Goal: Task Accomplishment & Management: Complete application form

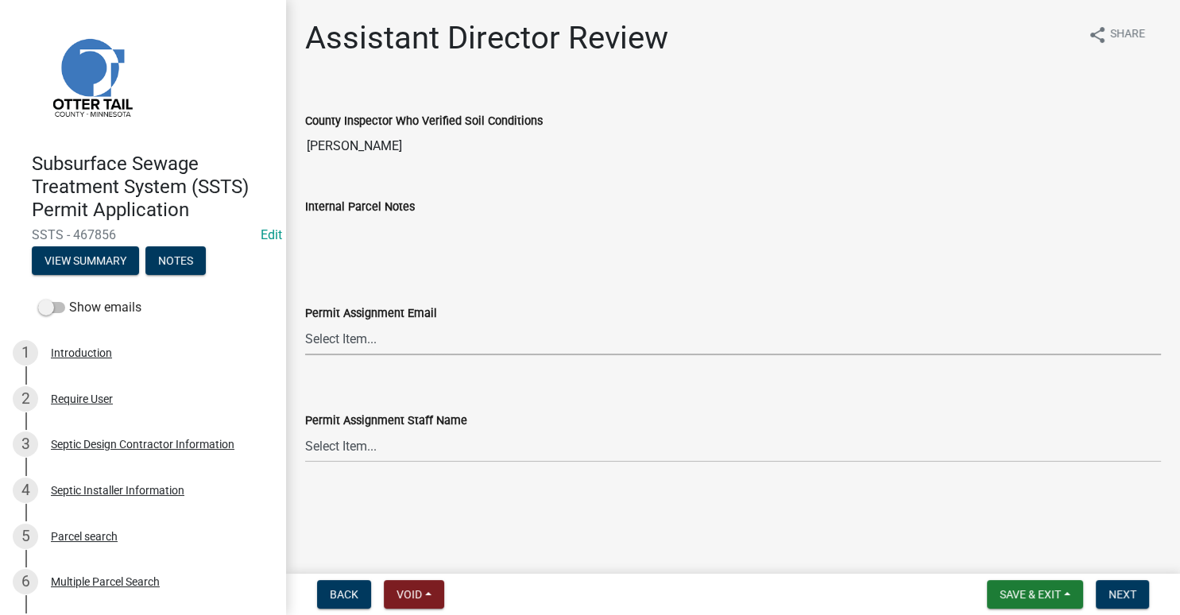
click at [305, 323] on select "Select Item... [PERSON_NAME] ([EMAIL_ADDRESS][DOMAIN_NAME]) [PERSON_NAME] ([EMA…" at bounding box center [733, 339] width 856 height 33
click option "Brittany Tollefson (btollefson@ottertailcounty.gov)" at bounding box center [0, 0] width 0 height 0
select select "541addf4-52df-4608-91ce-bf29f574816c"
click at [305, 430] on select "Select Item... Alexis Newark Amy Busko Andrea Perales Brittany Tollefson Christ…" at bounding box center [733, 446] width 856 height 33
click option "Brittany Tollefson" at bounding box center [0, 0] width 0 height 0
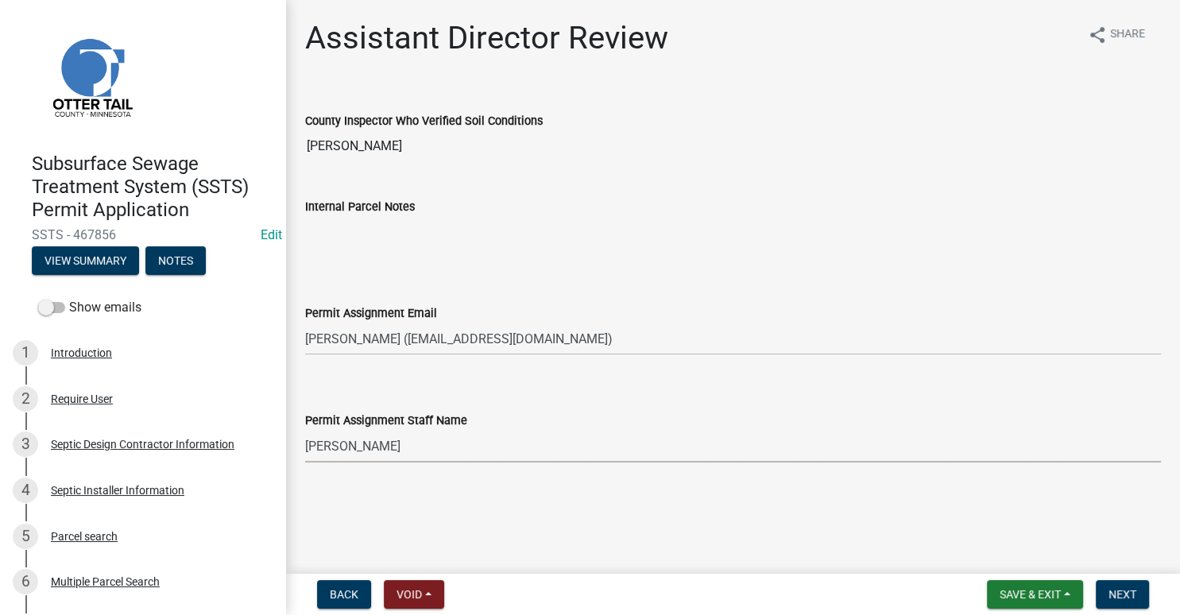
select select "55b171dc-ec57-498b-8d80-4b55e0b91b84"
click at [1117, 600] on span "Next" at bounding box center [1122, 594] width 28 height 13
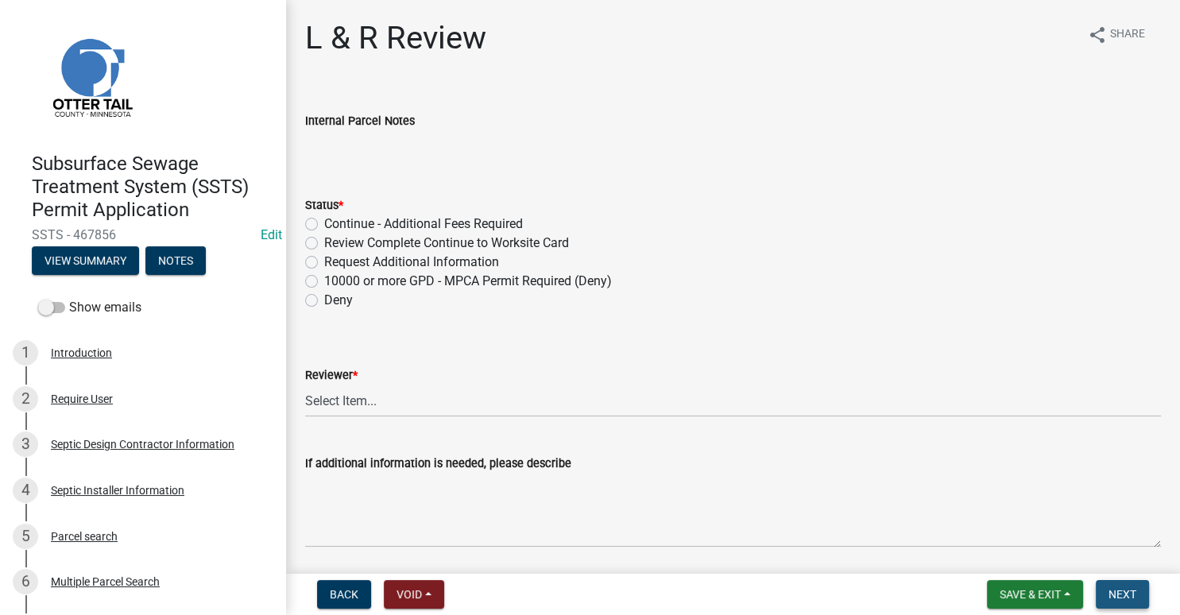
click at [1121, 598] on span "Next" at bounding box center [1122, 594] width 28 height 13
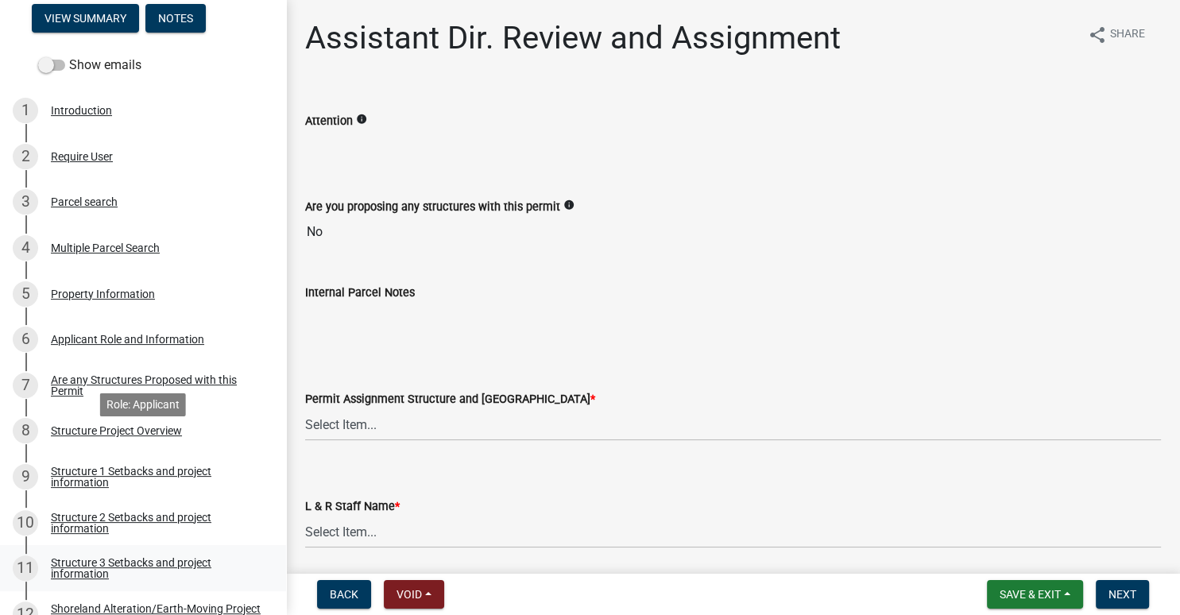
scroll to position [360, 0]
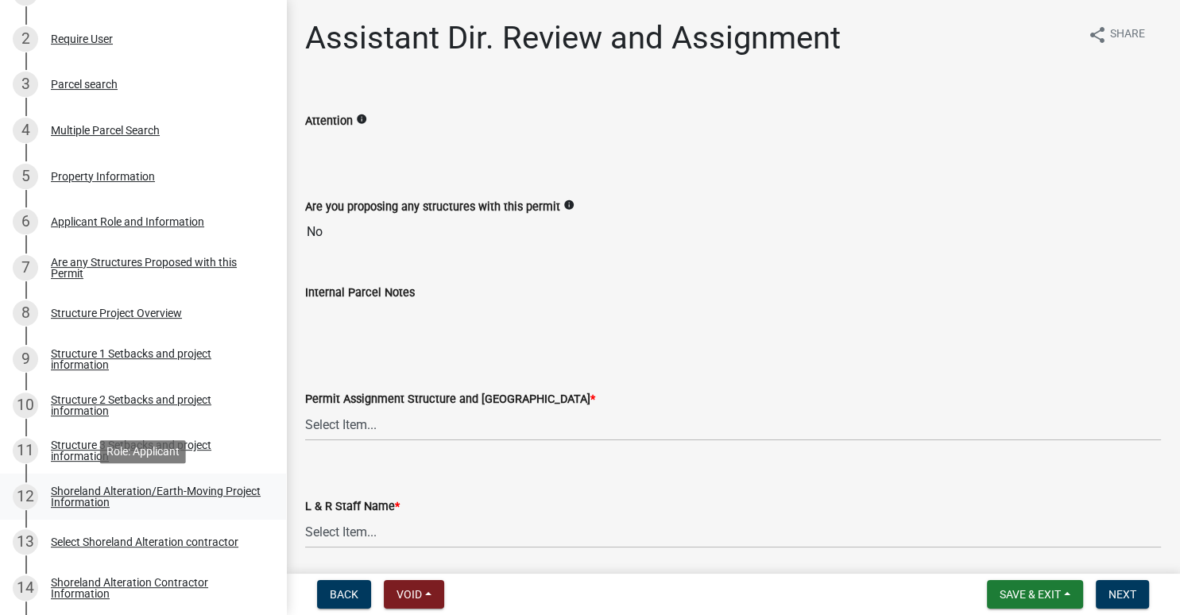
click at [110, 491] on div "Shoreland Alteration/Earth-Moving Project Information" at bounding box center [156, 496] width 210 height 22
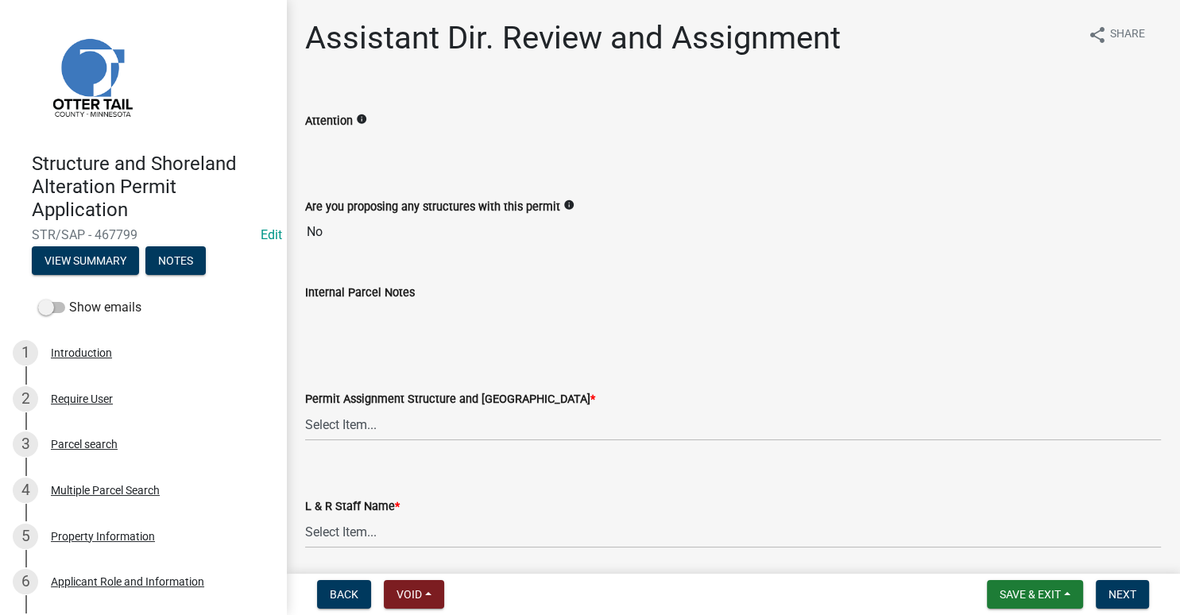
scroll to position [56, 0]
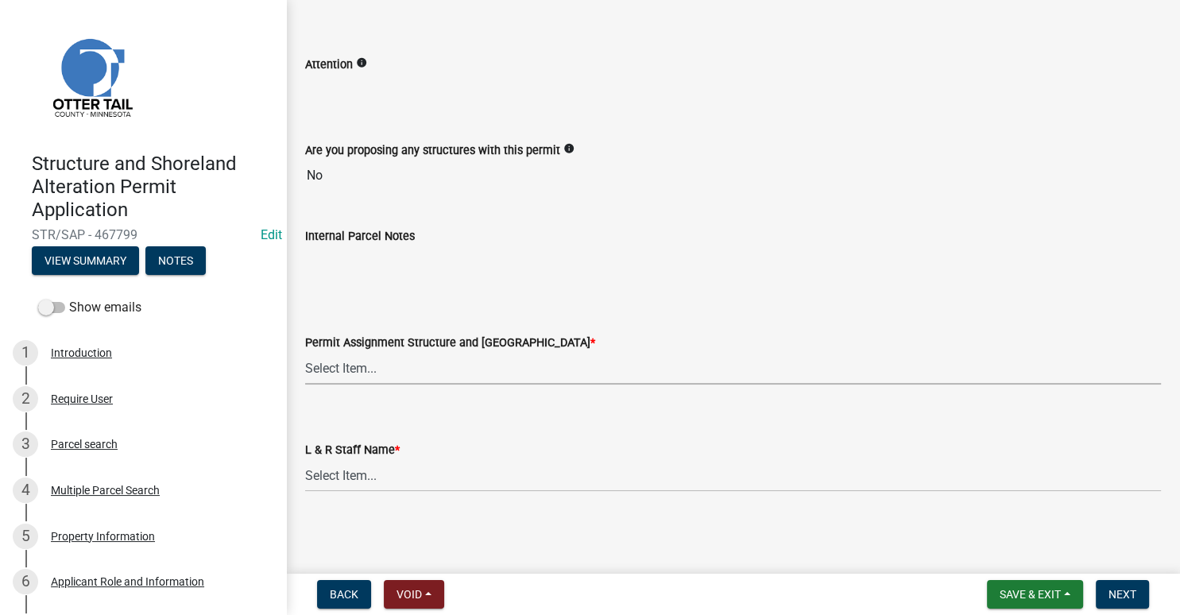
click at [305, 352] on select "Select Item... [PERSON_NAME] ([EMAIL_ADDRESS][DOMAIN_NAME]) [PERSON_NAME] ([EMA…" at bounding box center [733, 368] width 856 height 33
click option "[PERSON_NAME] ([EMAIL_ADDRESS][DOMAIN_NAME])" at bounding box center [0, 0] width 0 height 0
select select "989828fc-18e1-4803-8552-4d2c3470160b"
click at [305, 459] on select "Select Item... Alexis Newark Amy Busko Andrea Perales Brittany Tollefson Christ…" at bounding box center [733, 475] width 856 height 33
click option "Eric Babolian" at bounding box center [0, 0] width 0 height 0
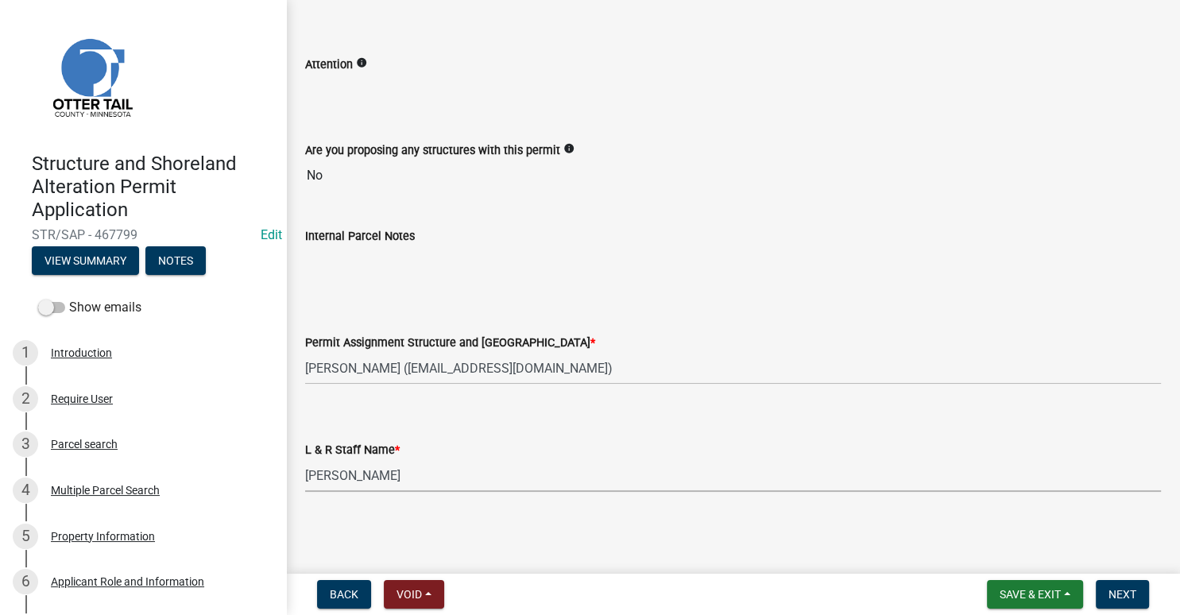
select select "f66be788-4dd6-459d-a9ec-6d83f4dfb709"
click at [1117, 591] on span "Next" at bounding box center [1122, 594] width 28 height 13
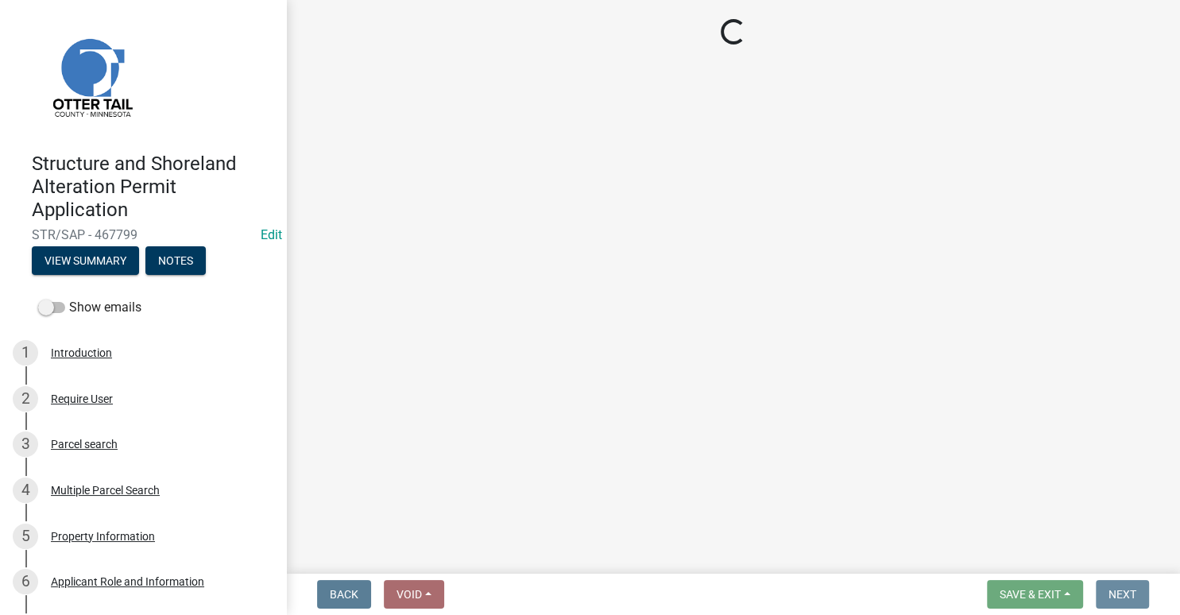
scroll to position [0, 0]
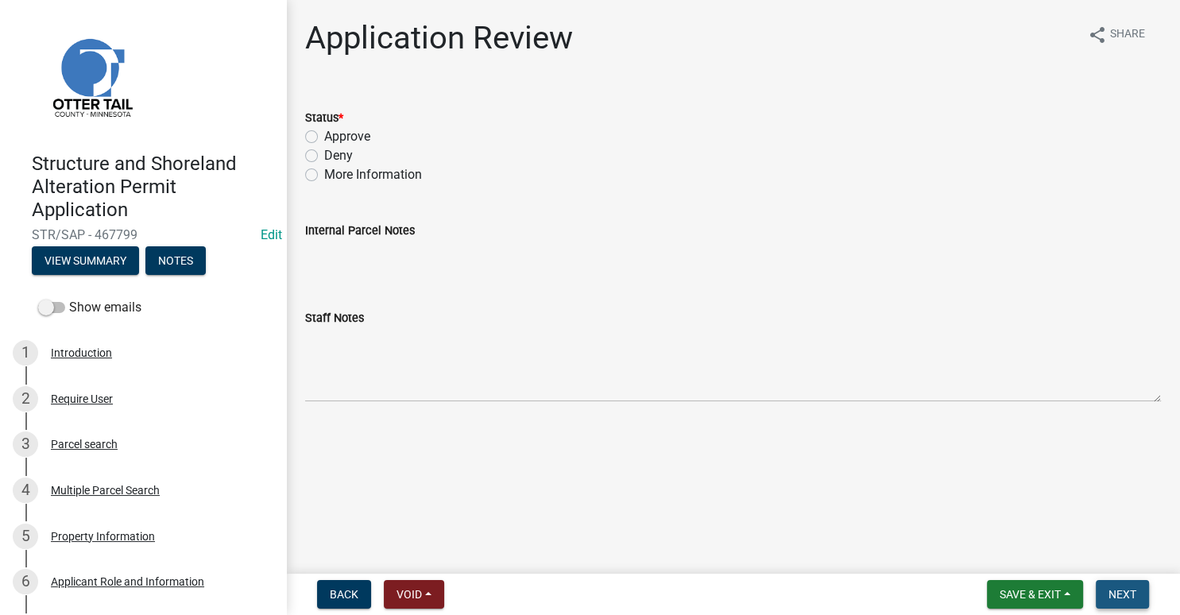
click at [1123, 595] on span "Next" at bounding box center [1122, 594] width 28 height 13
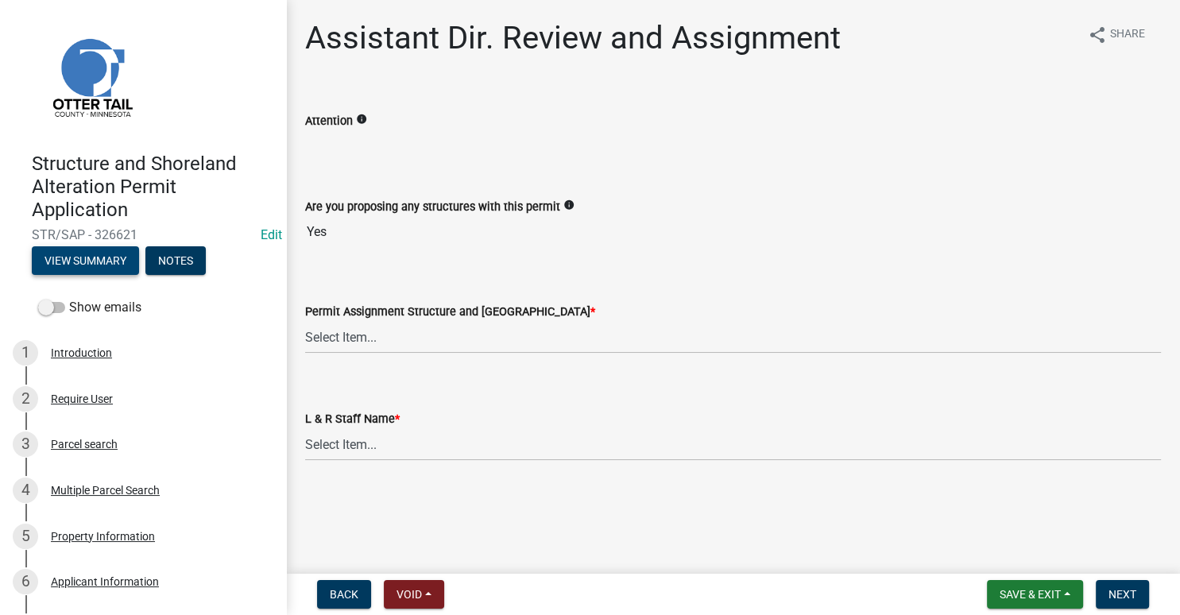
click at [110, 260] on button "View Summary" at bounding box center [85, 260] width 107 height 29
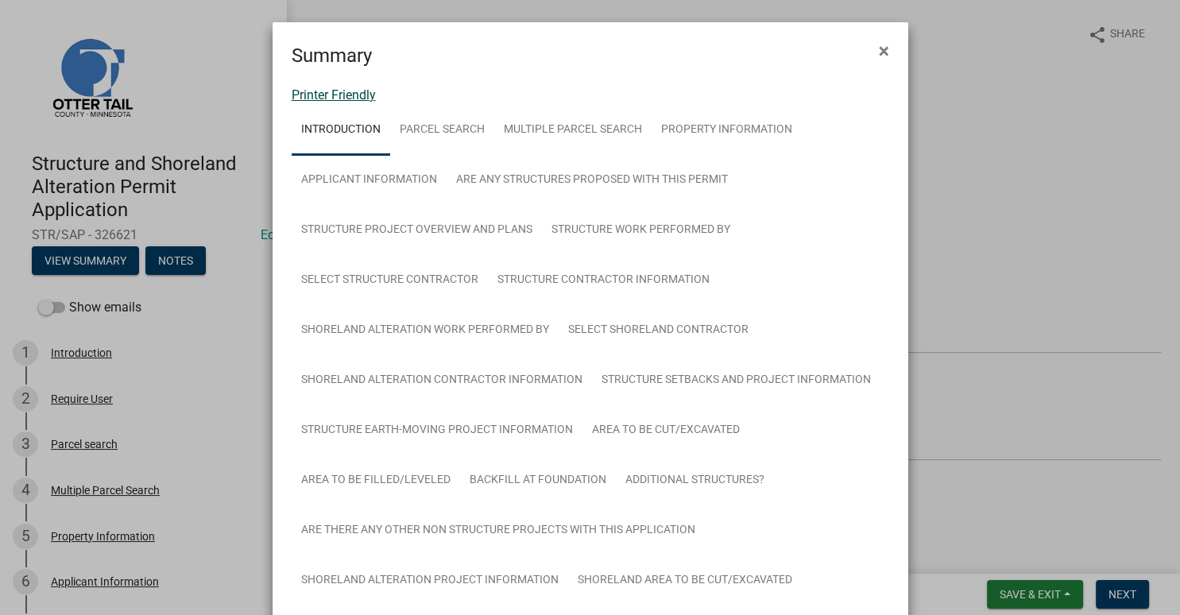
click at [342, 100] on link "Printer Friendly" at bounding box center [334, 94] width 84 height 15
click at [884, 48] on span "×" at bounding box center [884, 51] width 10 height 22
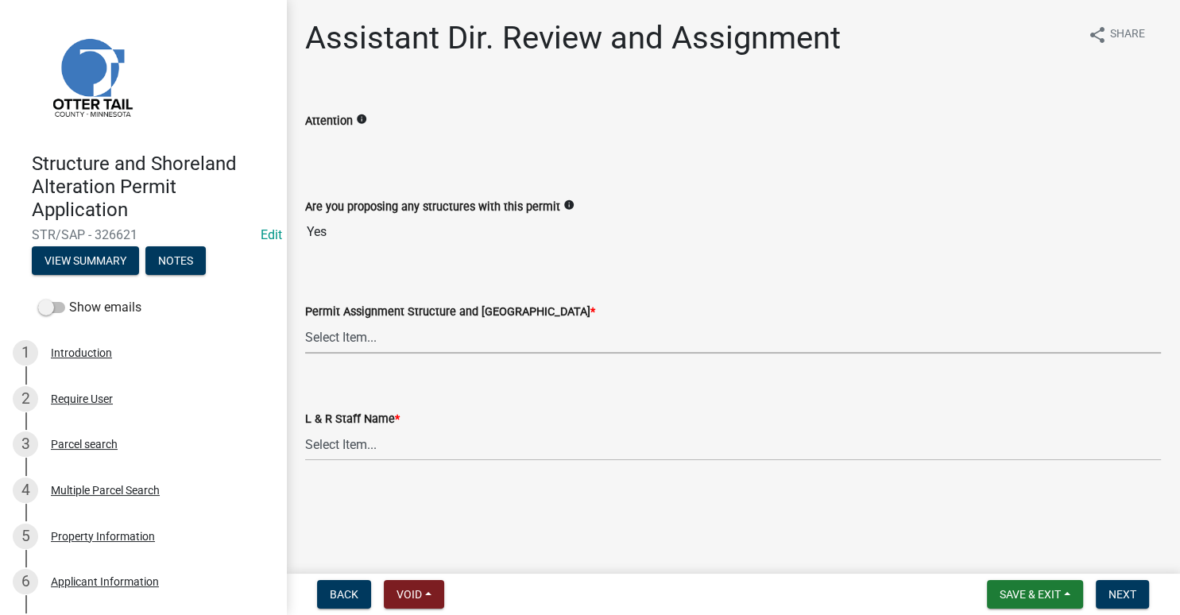
click at [305, 321] on select "Select Item... Alexis Newark (anewark@ottertailcounty.gov) Amy Busko (abusko@ot…" at bounding box center [733, 337] width 856 height 33
click option "Alexis Newark (anewark@ottertailcounty.gov)" at bounding box center [0, 0] width 0 height 0
select select "46a67eee-2c7d-4579-9973-15a8b9f9d8c4"
click at [305, 428] on select "Select Item... Alexis Newark Amy Busko Andrea Perales Brittany Tollefson Christ…" at bounding box center [733, 444] width 856 height 33
click option "Alexis Newark" at bounding box center [0, 0] width 0 height 0
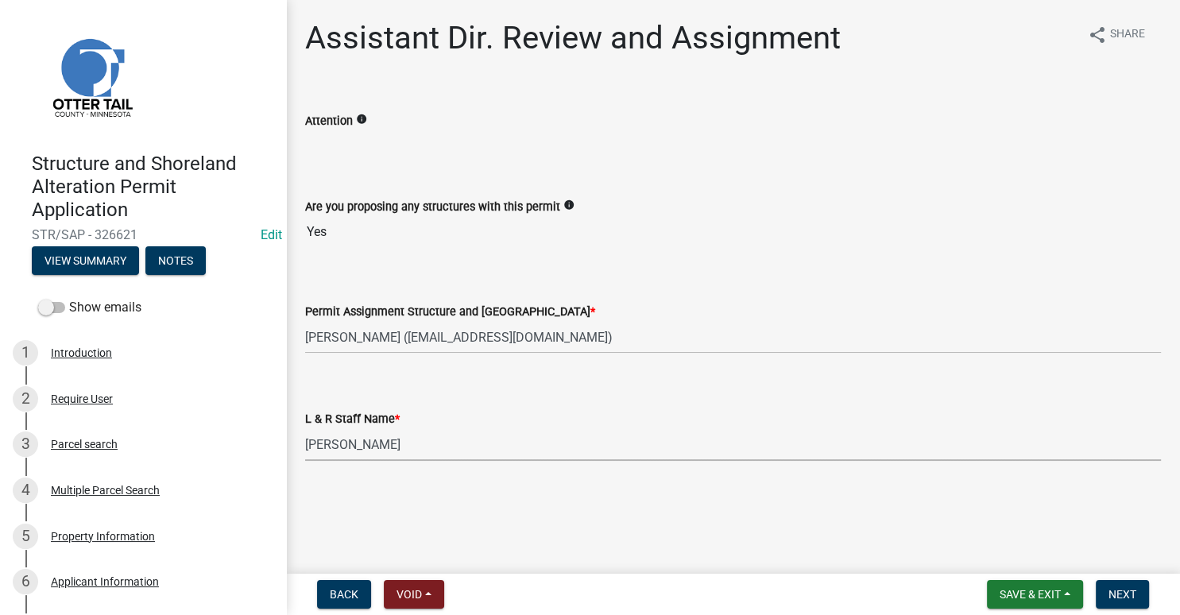
select select "f6a741f6-6d10-4601-9562-2e8ce244b7e0"
click at [1116, 584] on button "Next" at bounding box center [1122, 594] width 53 height 29
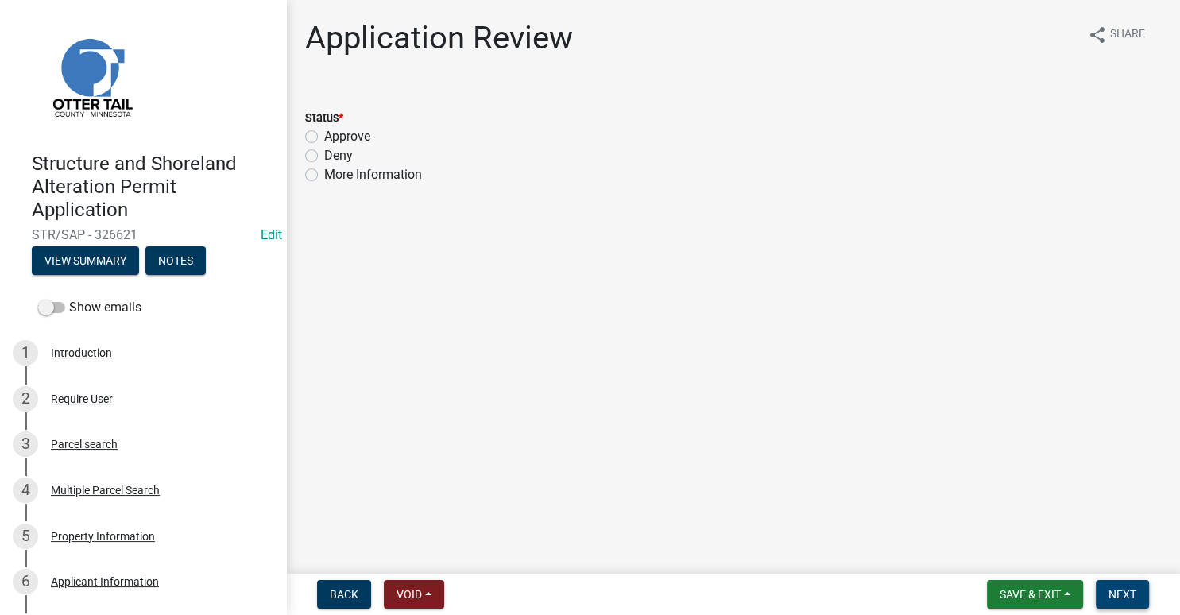
click at [1120, 590] on span "Next" at bounding box center [1122, 594] width 28 height 13
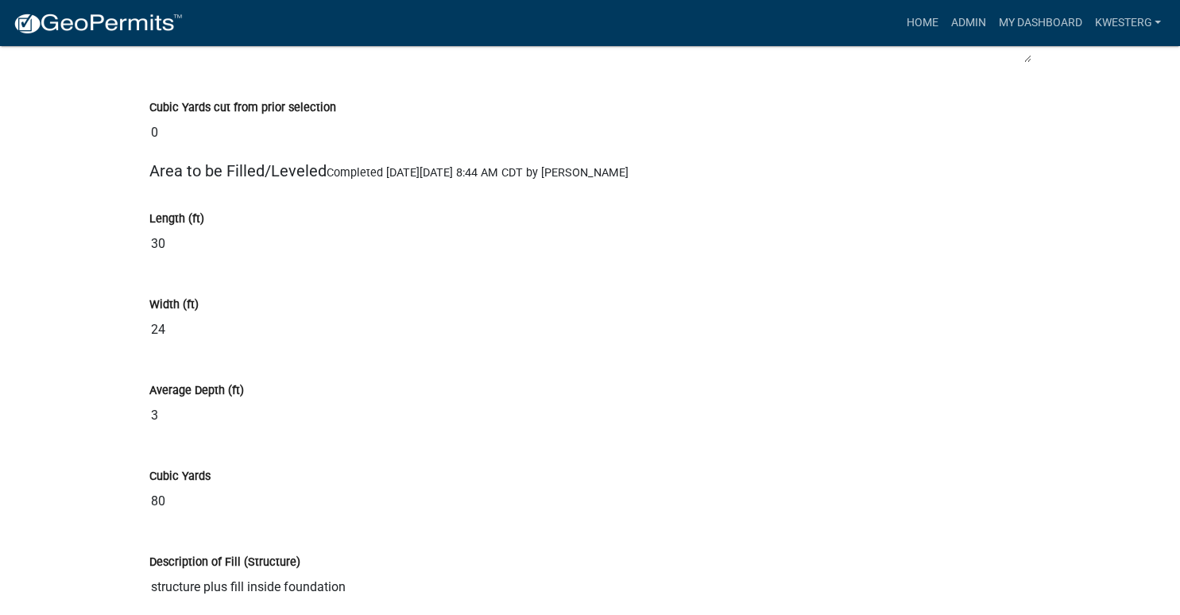
scroll to position [7530, 0]
